Goal: Task Accomplishment & Management: Use online tool/utility

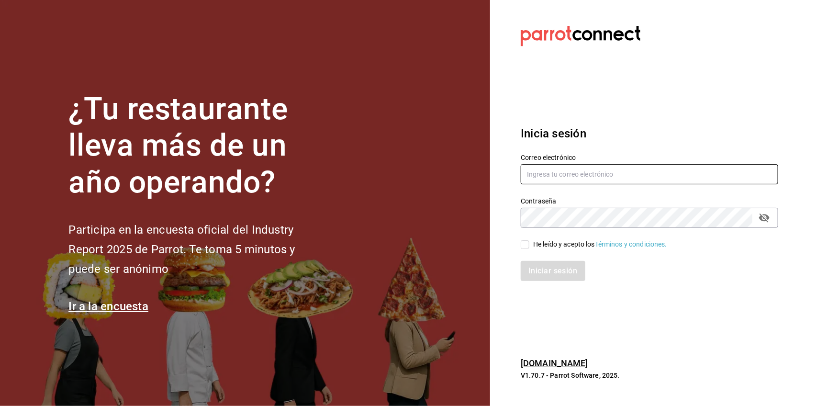
click at [551, 164] on input "text" at bounding box center [650, 174] width 258 height 20
type input "[EMAIL_ADDRESS][DOMAIN_NAME]"
click at [525, 242] on input "He leído y acepto los Términos y condiciones." at bounding box center [525, 244] width 9 height 9
checkbox input "true"
click at [537, 267] on button "Iniciar sesión" at bounding box center [553, 271] width 65 height 20
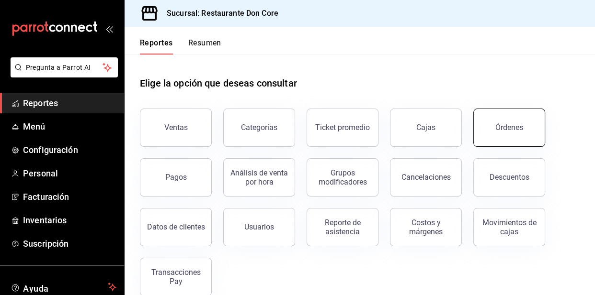
click at [500, 129] on div "Órdenes" at bounding box center [509, 127] width 28 height 9
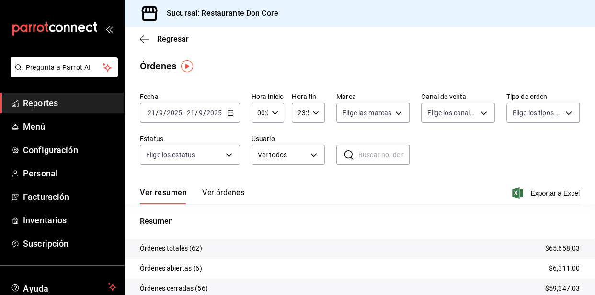
click at [187, 90] on div "Fecha 2025-09-21 21 / 9 / 2025 - 2025-09-21 21 / 9 / 2025 Hora inicio 00:00 Hor…" at bounding box center [360, 133] width 440 height 88
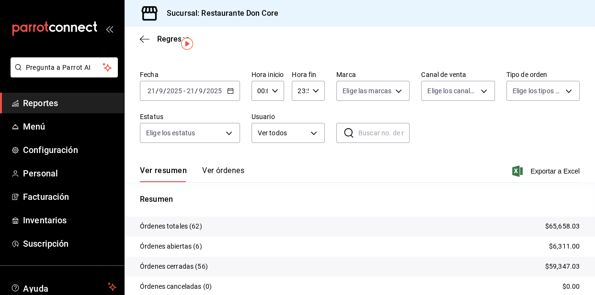
scroll to position [80, 0]
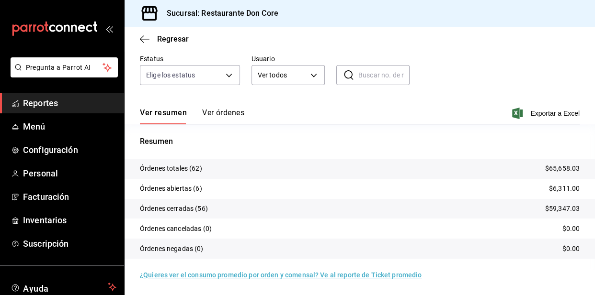
click at [49, 104] on span "Reportes" at bounding box center [69, 103] width 93 height 13
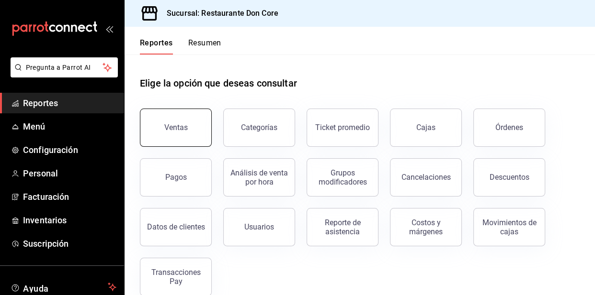
click at [182, 122] on button "Ventas" at bounding box center [176, 128] width 72 height 38
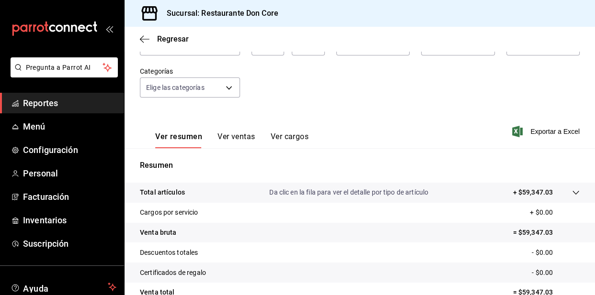
scroll to position [75, 0]
click at [177, 136] on button "Ver resumen" at bounding box center [178, 139] width 47 height 16
click at [177, 135] on button "Ver resumen" at bounding box center [178, 139] width 47 height 16
click at [244, 134] on button "Ver ventas" at bounding box center [236, 139] width 38 height 16
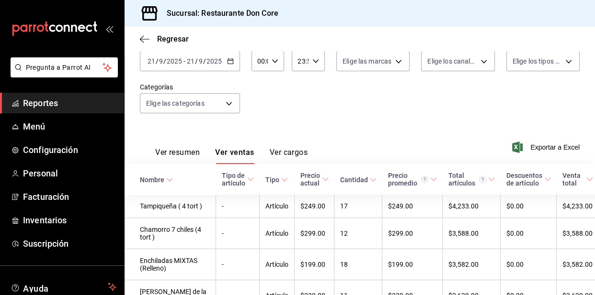
scroll to position [75, 0]
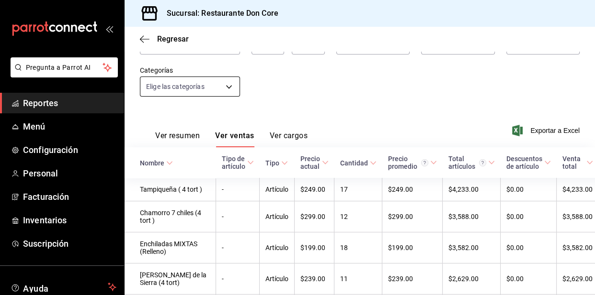
click at [230, 84] on body "Pregunta a Parrot AI Reportes Menú Configuración Personal Facturación Inventari…" at bounding box center [297, 147] width 595 height 295
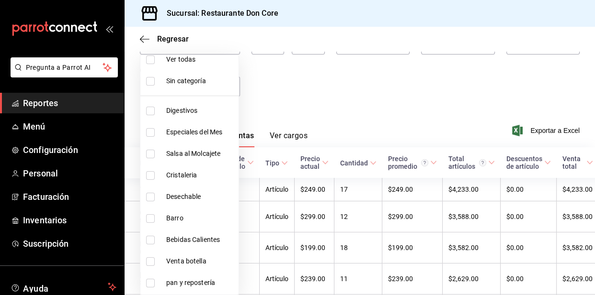
scroll to position [12, 0]
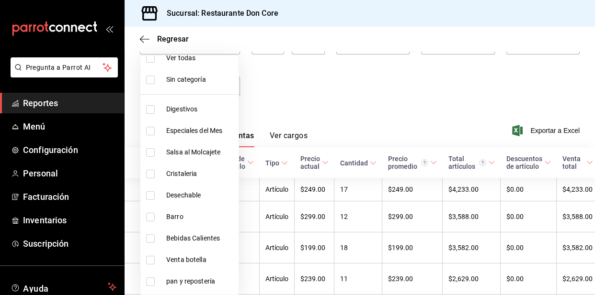
click at [149, 107] on input "checkbox" at bounding box center [150, 109] width 9 height 9
checkbox input "true"
type input "def688d9-fab4-4147-a8ad-15c3e355aeae"
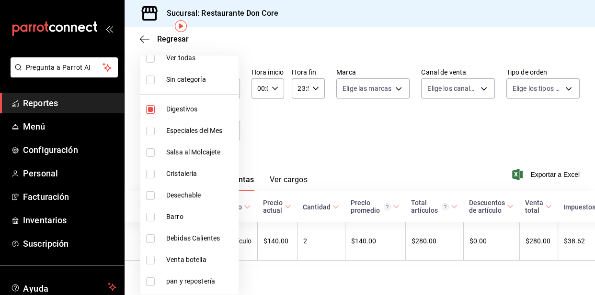
scroll to position [40, 0]
click at [339, 124] on div at bounding box center [297, 147] width 595 height 295
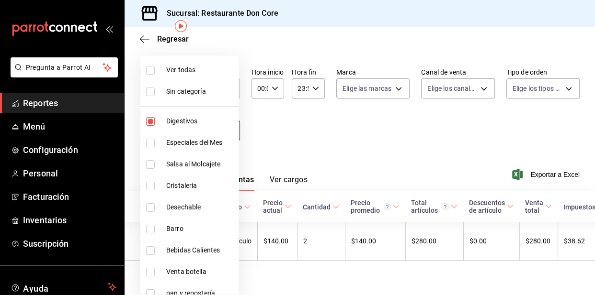
click at [228, 120] on body "Pregunta a Parrot AI Reportes Menú Configuración Personal Facturación Inventari…" at bounding box center [297, 147] width 595 height 295
click at [294, 118] on div at bounding box center [297, 147] width 595 height 295
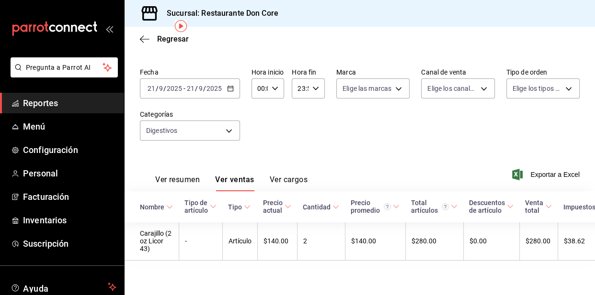
click at [280, 134] on div "Fecha 2025-09-21 21 / 9 / 2025 - 2025-09-21 21 / 9 / 2025 Hora inicio 00:00 Hor…" at bounding box center [360, 110] width 440 height 84
click at [170, 40] on span "Regresar" at bounding box center [173, 38] width 32 height 9
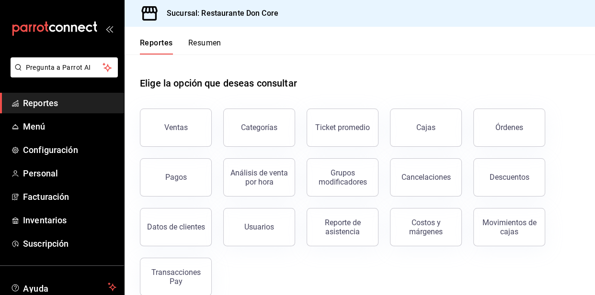
scroll to position [16, 0]
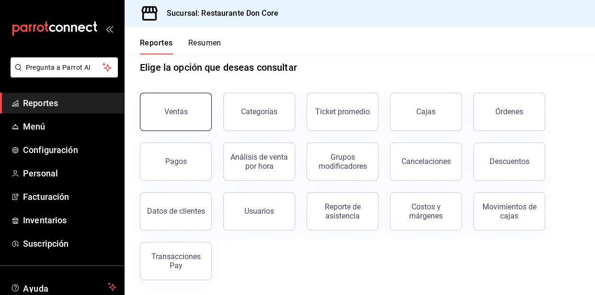
click at [170, 107] on div "Ventas" at bounding box center [175, 111] width 23 height 9
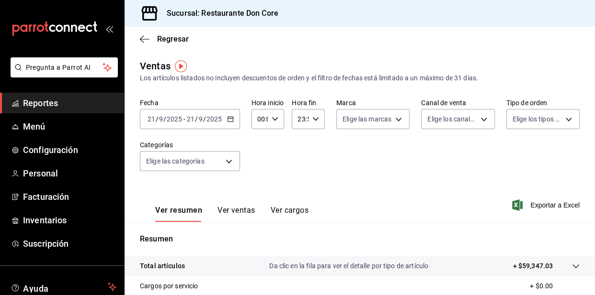
click at [226, 216] on button "Ver ventas" at bounding box center [236, 214] width 38 height 16
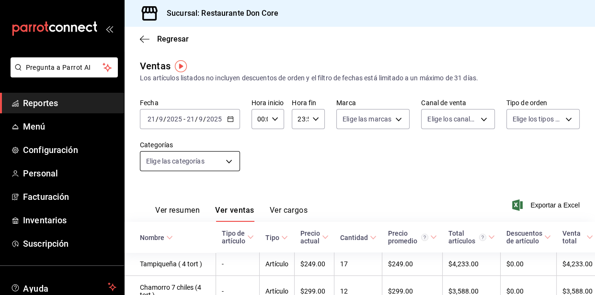
click at [226, 159] on body "Pregunta a Parrot AI Reportes Menú Configuración Personal Facturación Inventari…" at bounding box center [297, 147] width 595 height 295
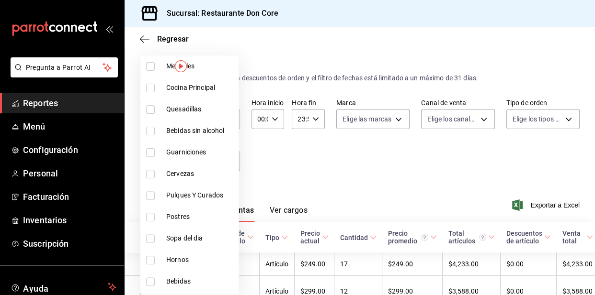
scroll to position [315, 0]
click at [151, 215] on input "checkbox" at bounding box center [150, 216] width 9 height 9
checkbox input "true"
type input "6f3ebac4-10ed-4172-af21-c70e6e43c17c"
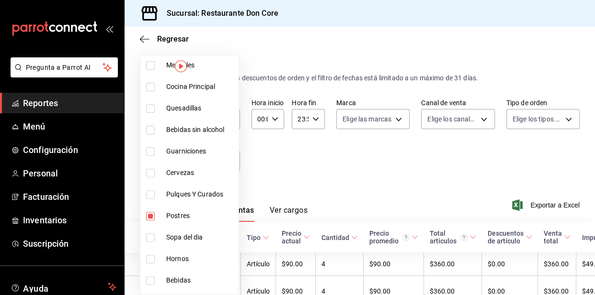
click at [292, 187] on div at bounding box center [297, 147] width 595 height 295
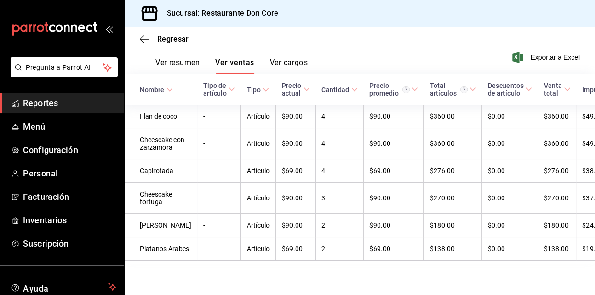
scroll to position [193, 0]
click at [276, 272] on div "Ventas Los artículos listados no incluyen descuentos de orden y el filtro de fe…" at bounding box center [360, 95] width 470 height 369
click at [374, 74] on th "Precio promedio" at bounding box center [393, 89] width 60 height 31
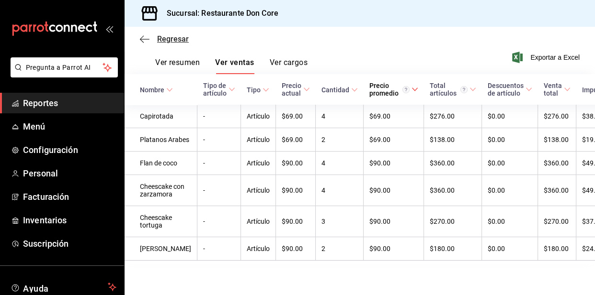
click at [177, 36] on span "Regresar" at bounding box center [173, 38] width 32 height 9
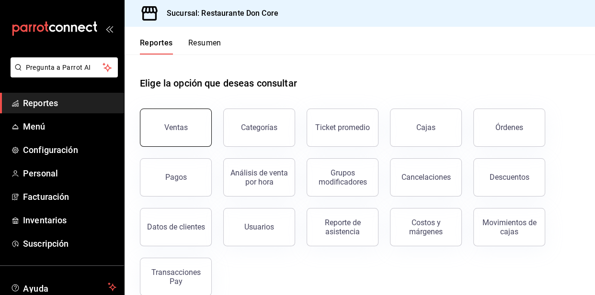
click at [176, 140] on button "Ventas" at bounding box center [176, 128] width 72 height 38
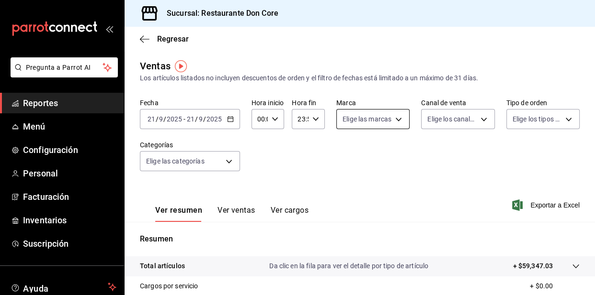
click at [392, 119] on body "Pregunta a Parrot AI Reportes Menú Configuración Personal Facturación Inventari…" at bounding box center [297, 147] width 595 height 295
click at [392, 119] on div at bounding box center [297, 147] width 595 height 295
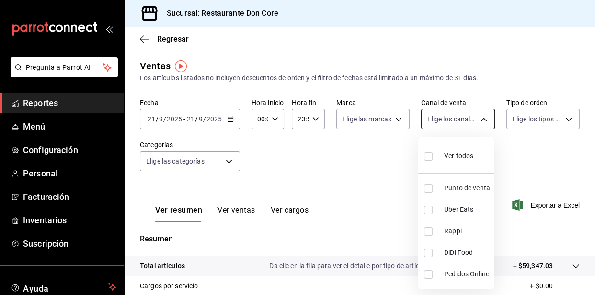
click at [473, 120] on body "Pregunta a Parrot AI Reportes Menú Configuración Personal Facturación Inventari…" at bounding box center [297, 147] width 595 height 295
click at [555, 117] on div at bounding box center [297, 147] width 595 height 295
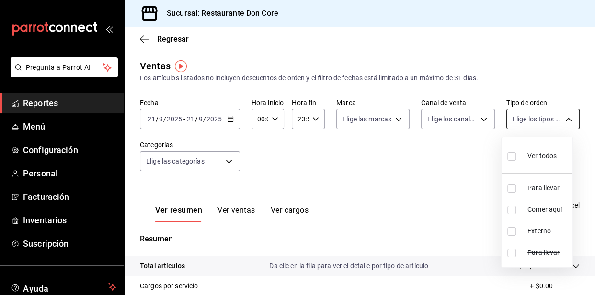
click at [557, 120] on body "Pregunta a Parrot AI Reportes Menú Configuración Personal Facturación Inventari…" at bounding box center [297, 147] width 595 height 295
click at [514, 210] on input "checkbox" at bounding box center [511, 210] width 9 height 9
checkbox input "true"
type input "78fc7844-0bf5-4a20-89a1-ef6095ff26c4"
click at [511, 188] on input "checkbox" at bounding box center [511, 188] width 9 height 9
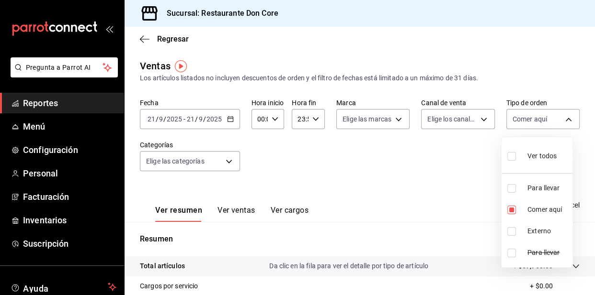
checkbox input "true"
type input "78fc7844-0bf5-4a20-89a1-ef6095ff26c4,38b527f7-411d-4a78-ba4b-e9af93917bd6"
click at [515, 160] on label at bounding box center [513, 156] width 12 height 14
click at [515, 160] on input "checkbox" at bounding box center [511, 156] width 9 height 9
checkbox input "false"
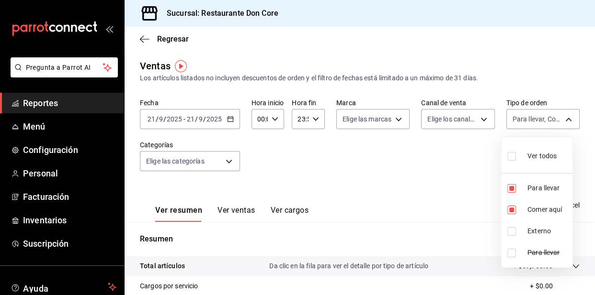
checkbox input "false"
click at [507, 158] on input "checkbox" at bounding box center [511, 156] width 9 height 9
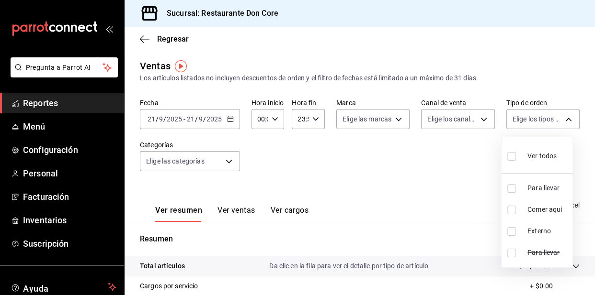
checkbox input "true"
type input "38b527f7-411d-4a78-ba4b-e9af93917bd6,78fc7844-0bf5-4a20-89a1-ef6095ff26c4,EXTER…"
checkbox input "true"
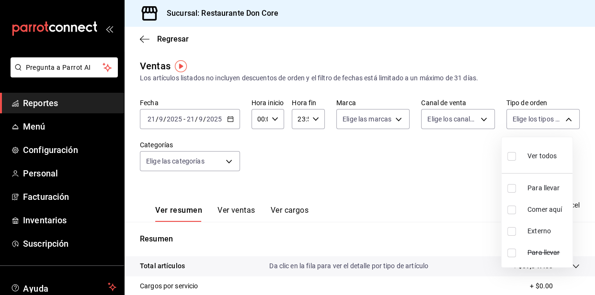
checkbox input "true"
click at [438, 160] on div at bounding box center [297, 147] width 595 height 295
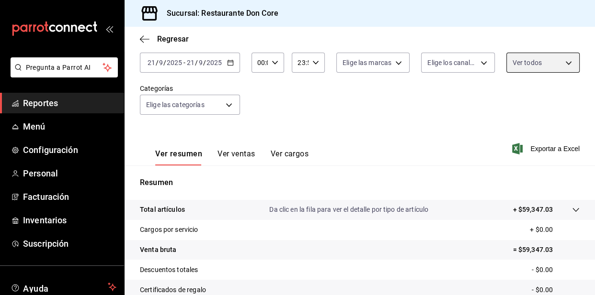
scroll to position [30, 0]
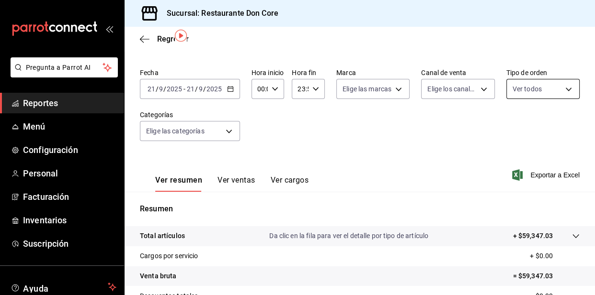
click at [562, 87] on body "Pregunta a Parrot AI Reportes Menú Configuración Personal Facturación Inventari…" at bounding box center [297, 147] width 595 height 295
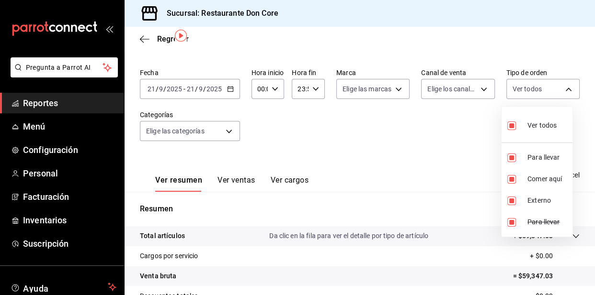
click at [513, 123] on input "checkbox" at bounding box center [511, 126] width 9 height 9
checkbox input "false"
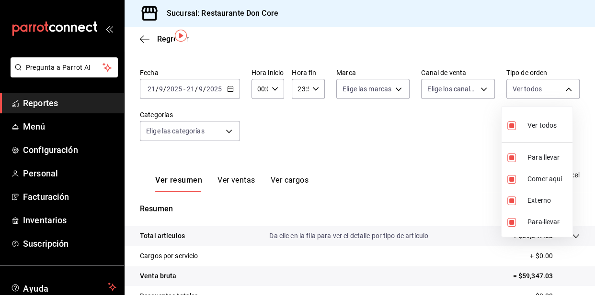
checkbox input "false"
click at [512, 124] on input "checkbox" at bounding box center [511, 126] width 9 height 9
checkbox input "true"
type input "38b527f7-411d-4a78-ba4b-e9af93917bd6,78fc7844-0bf5-4a20-89a1-ef6095ff26c4,EXTER…"
checkbox input "true"
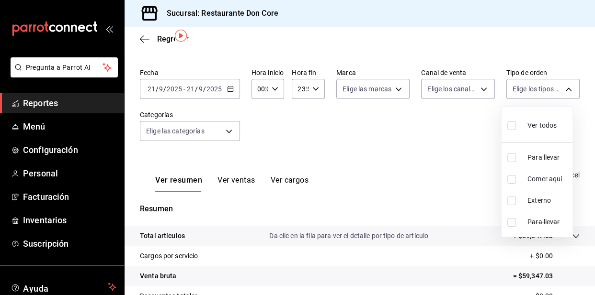
checkbox input "true"
click at [431, 131] on div at bounding box center [297, 147] width 595 height 295
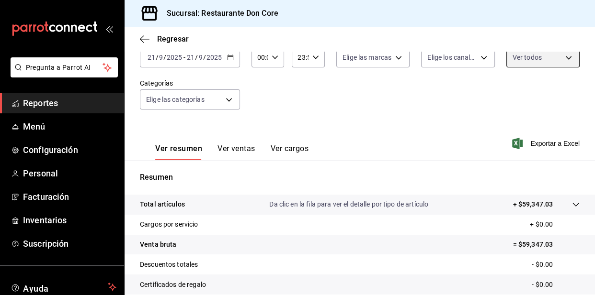
scroll to position [62, 0]
click at [229, 151] on button "Ver ventas" at bounding box center [236, 152] width 38 height 16
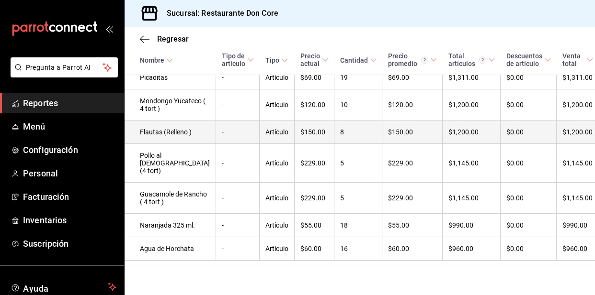
scroll to position [725, 0]
